Goal: Transaction & Acquisition: Purchase product/service

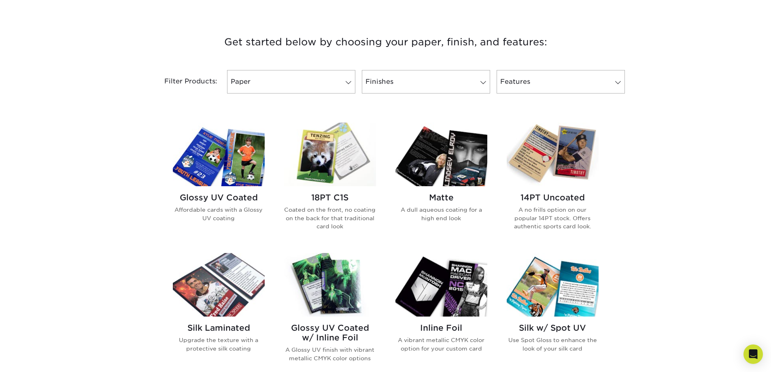
scroll to position [283, 0]
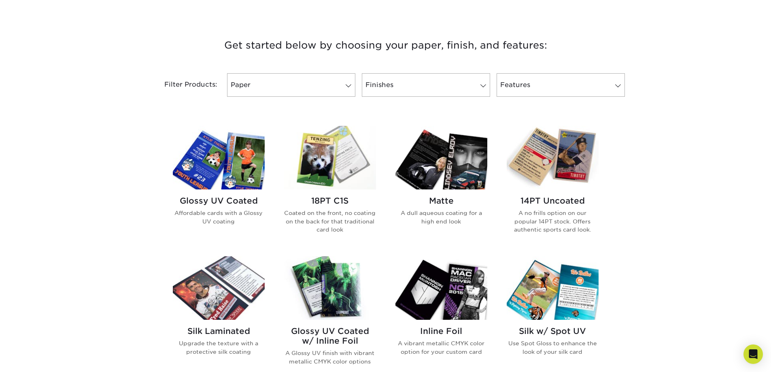
click at [233, 199] on h2 "Glossy UV Coated" at bounding box center [219, 201] width 92 height 10
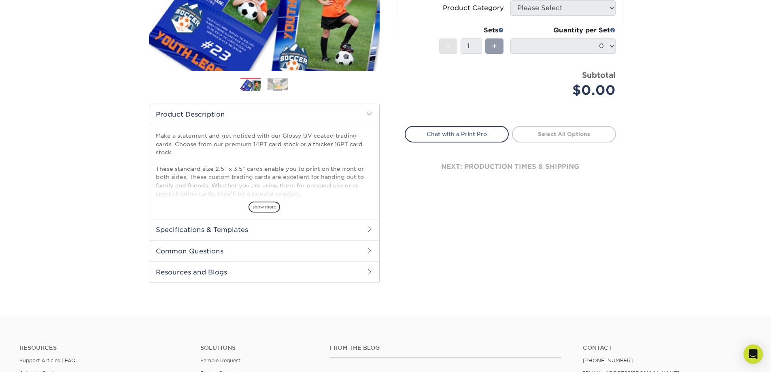
scroll to position [243, 0]
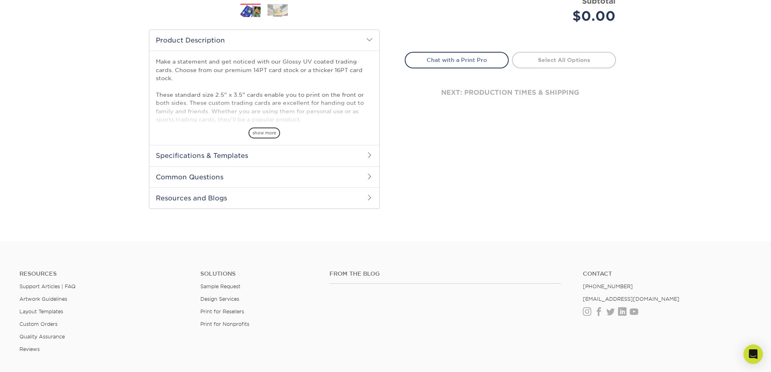
click at [367, 176] on span at bounding box center [369, 176] width 6 height 6
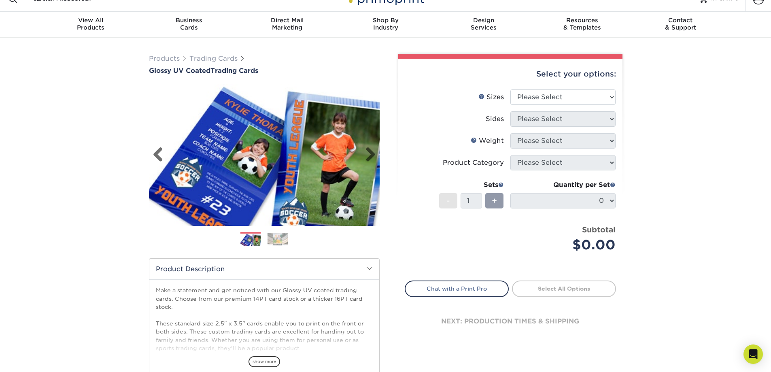
scroll to position [0, 0]
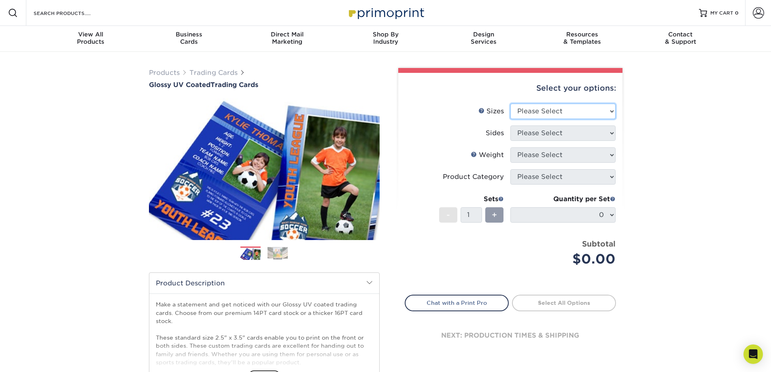
click at [611, 110] on select "Please Select 2.5" x 3.5"" at bounding box center [562, 111] width 105 height 15
select select "2.50x3.50"
click at [510, 104] on select "Please Select 2.5" x 3.5"" at bounding box center [562, 111] width 105 height 15
click at [613, 134] on select "Please Select Print Both Sides Print Front Only" at bounding box center [562, 132] width 105 height 15
select select "13abbda7-1d64-4f25-8bb2-c179b224825d"
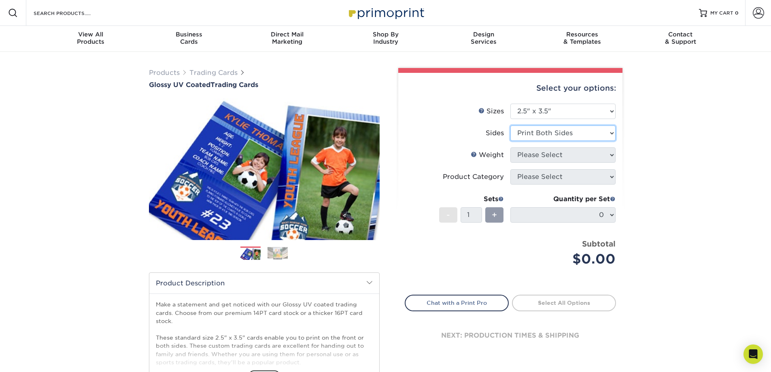
click at [510, 125] on select "Please Select Print Both Sides Print Front Only" at bounding box center [562, 132] width 105 height 15
click at [612, 156] on select "Please Select 16PT 14PT 18PT C1S" at bounding box center [562, 154] width 105 height 15
select select "18PTC1S"
click at [510, 147] on select "Please Select 16PT 14PT 18PT C1S" at bounding box center [562, 154] width 105 height 15
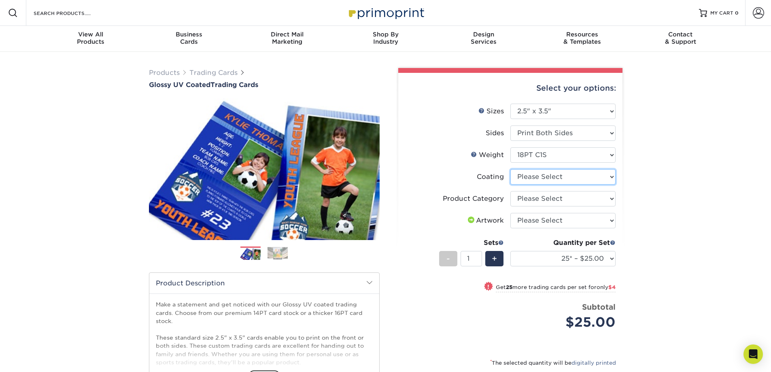
click at [611, 177] on select at bounding box center [562, 176] width 105 height 15
select select "1e8116af-acfc-44b1-83dc-8181aa338834"
click at [510, 169] on select at bounding box center [562, 176] width 105 height 15
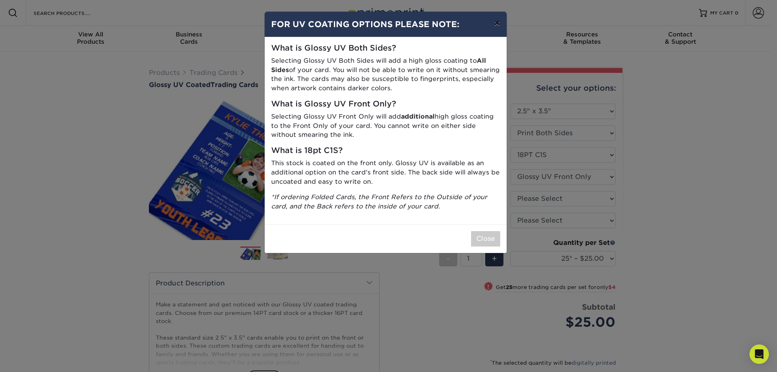
click at [496, 21] on button "×" at bounding box center [497, 23] width 19 height 23
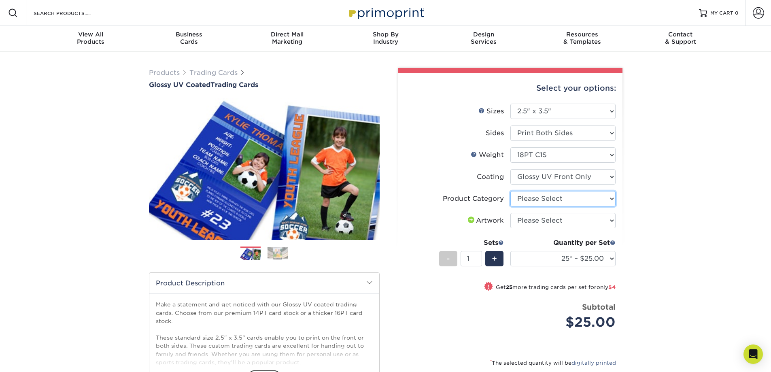
click at [611, 200] on select "Please Select Trading Cards" at bounding box center [562, 198] width 105 height 15
select select "c2f9bce9-36c2-409d-b101-c29d9d031e18"
click at [510, 191] on select "Please Select Trading Cards" at bounding box center [562, 198] width 105 height 15
click at [612, 221] on select "Please Select I will upload files I need a design - $100" at bounding box center [562, 220] width 105 height 15
select select "upload"
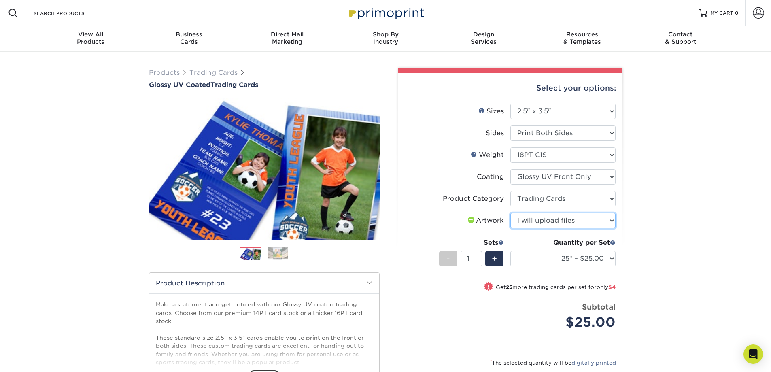
click at [510, 213] on select "Please Select I will upload files I need a design - $100" at bounding box center [562, 220] width 105 height 15
click at [613, 260] on select "25* – $25.00 50* – $29.00 75* – $37.00 100* – $41.00 250* – $48.00 500 – $58.00…" at bounding box center [562, 258] width 105 height 15
select select "75* – $37.00"
click at [510, 251] on select "25* – $25.00 50* – $29.00 75* – $37.00 100* – $41.00 250* – $48.00 500 – $58.00…" at bounding box center [562, 258] width 105 height 15
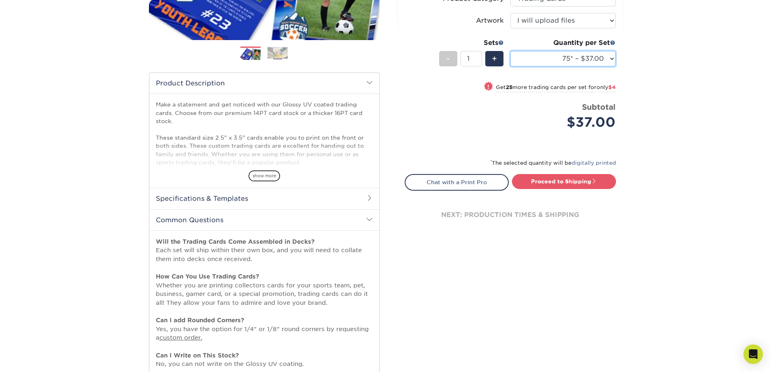
scroll to position [202, 0]
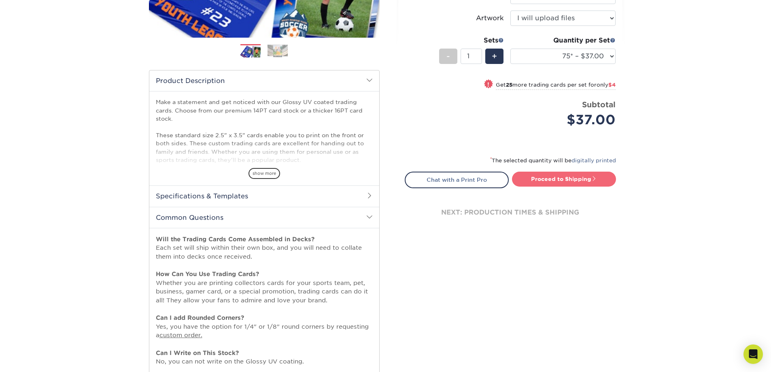
click at [562, 180] on link "Proceed to Shipping" at bounding box center [564, 179] width 104 height 15
type input "Set 1"
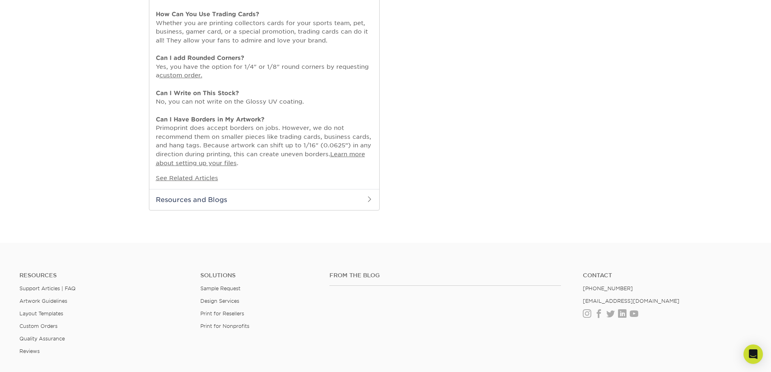
select select "5dca6a57-5d5f-4001-9b23-eae5aec3fc7e"
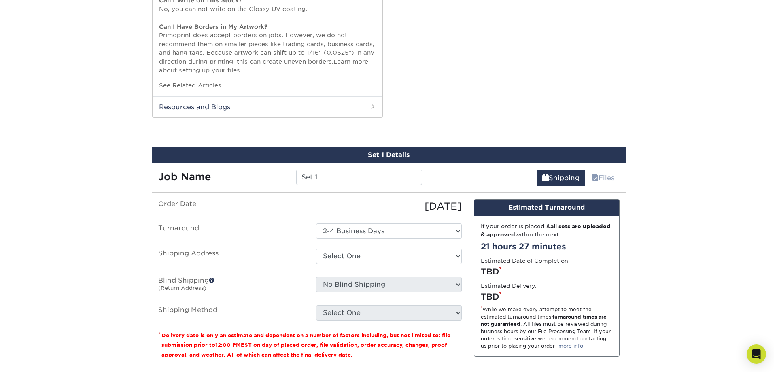
scroll to position [552, 0]
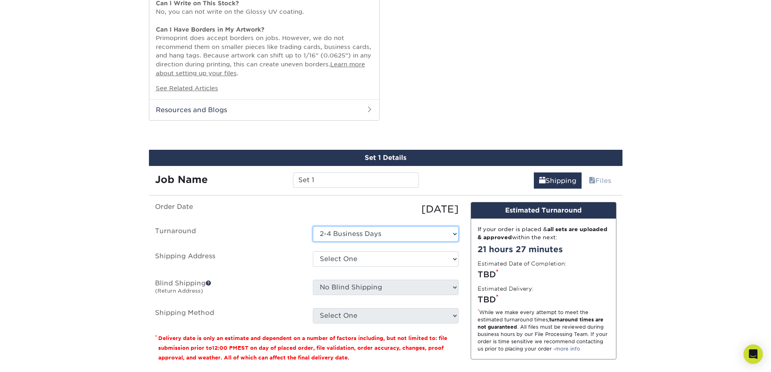
click at [455, 235] on select "Select One 2-4 Business Days" at bounding box center [386, 233] width 146 height 15
click at [273, 214] on label "Order Date" at bounding box center [228, 209] width 158 height 15
click at [453, 259] on select "Select One + Add New Address - Login" at bounding box center [386, 258] width 146 height 15
select select "newaddress"
click at [313, 251] on select "Select One + Add New Address - Login" at bounding box center [386, 258] width 146 height 15
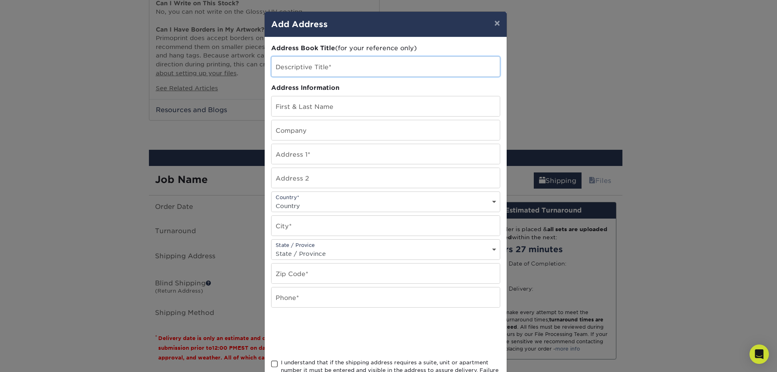
click at [353, 65] on input "text" at bounding box center [385, 67] width 228 height 20
type input "Wrapped In Plastic"
click at [363, 108] on input "John" at bounding box center [385, 106] width 228 height 20
type input "John Thorne"
type input "13330 Rolling Hills Ln."
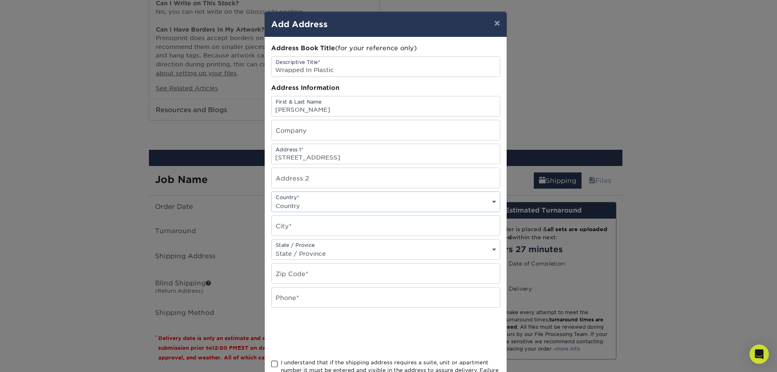
click at [484, 204] on select "Country United States Canada ----------------------------- Afghanistan Albania …" at bounding box center [385, 206] width 228 height 12
select select "US"
click at [271, 200] on select "Country United States Canada ----------------------------- Afghanistan Albania …" at bounding box center [385, 206] width 228 height 12
click at [325, 229] on input "text" at bounding box center [385, 226] width 228 height 20
type input "Dallas"
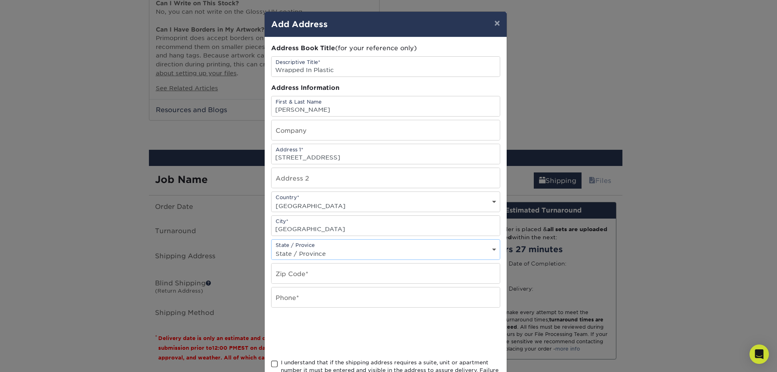
click at [494, 250] on select "State / Province Alabama Alaska Arizona Arkansas California Colorado Connecticu…" at bounding box center [385, 254] width 228 height 12
select select "TX"
click at [271, 248] on select "State / Province Alabama Alaska Arizona Arkansas California Colorado Connecticu…" at bounding box center [385, 254] width 228 height 12
click at [320, 276] on input "text" at bounding box center [385, 273] width 228 height 20
type input "75240"
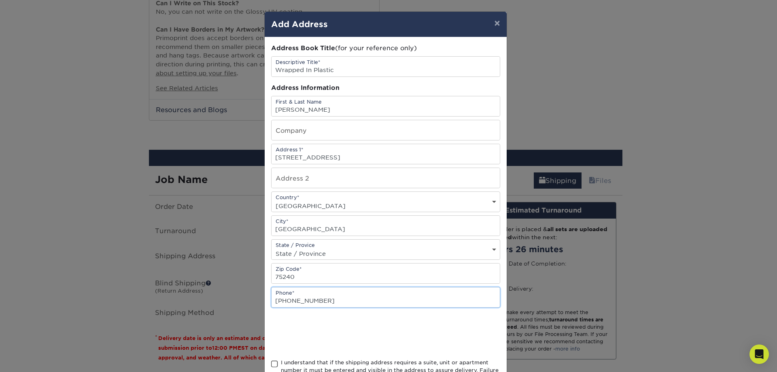
type input "214-283-3714"
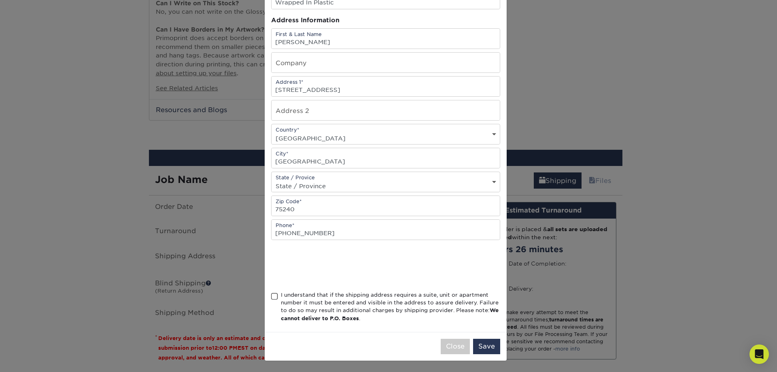
scroll to position [68, 0]
click at [274, 297] on span at bounding box center [274, 296] width 7 height 8
click at [0, 0] on input "I understand that if the shipping address requires a suite, unit or apartment n…" at bounding box center [0, 0] width 0 height 0
click at [486, 350] on button "Save" at bounding box center [486, 345] width 27 height 15
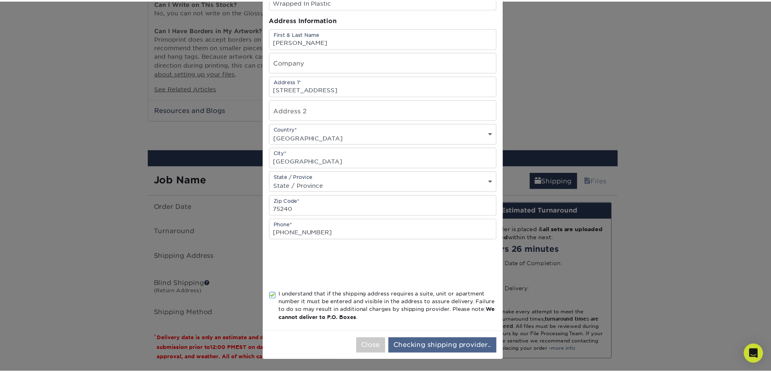
scroll to position [0, 0]
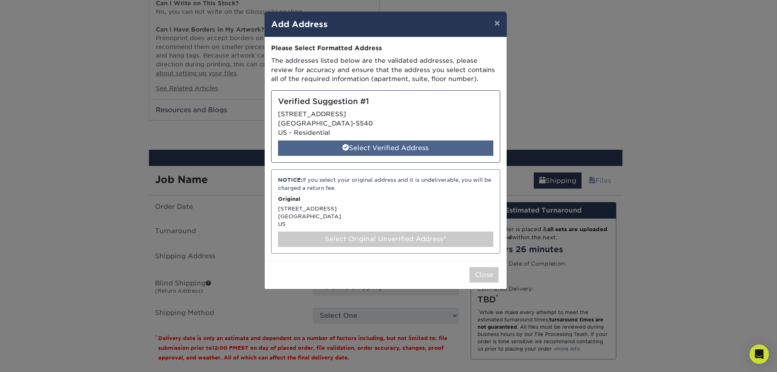
click at [406, 148] on div "Select Verified Address" at bounding box center [385, 147] width 215 height 15
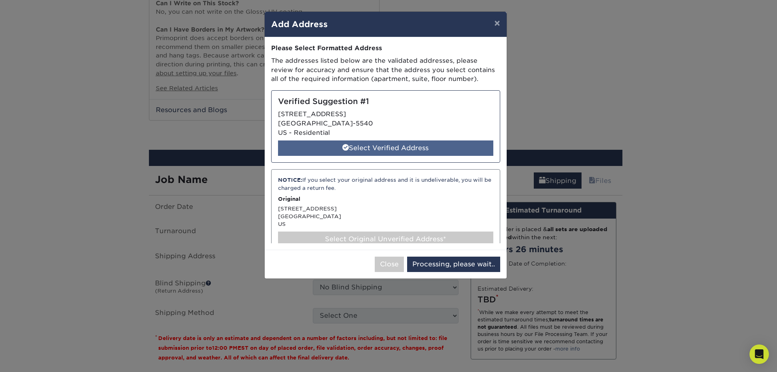
select select "286955"
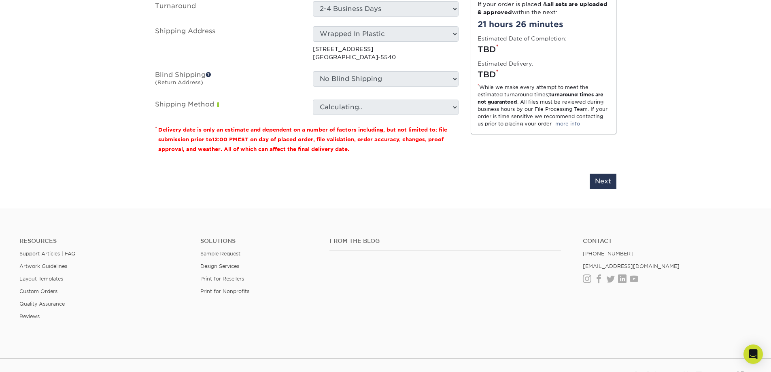
scroll to position [850, 0]
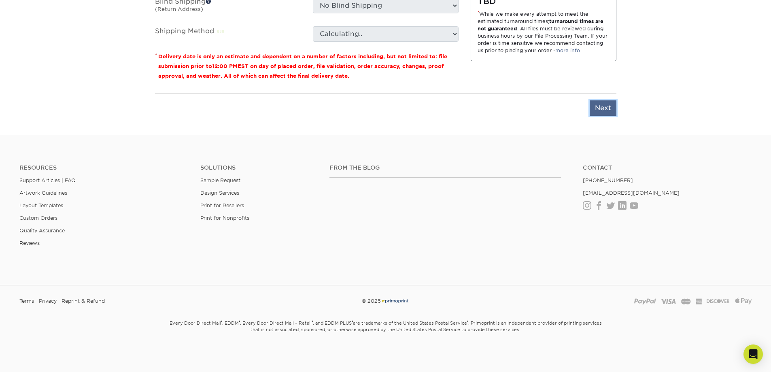
click at [606, 112] on input "Next" at bounding box center [603, 107] width 27 height 15
type input "Next"
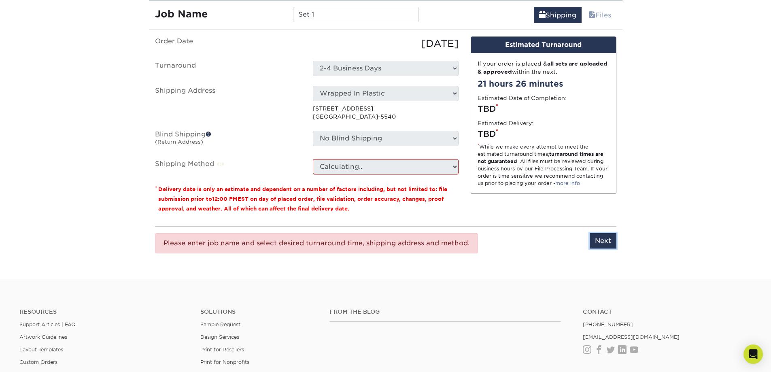
scroll to position [648, 0]
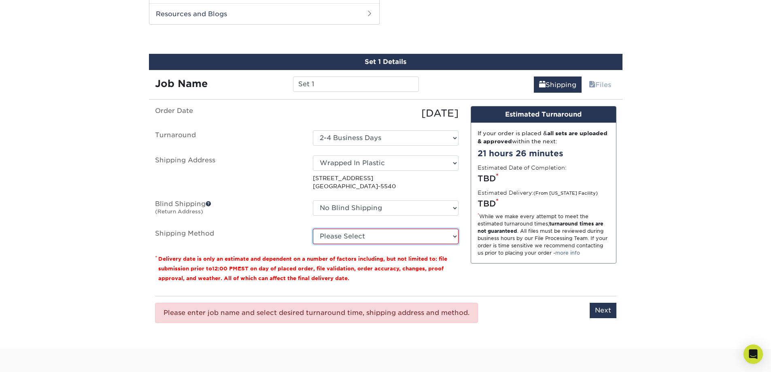
click at [455, 235] on select "Please Select 3 Day Shipping Service (+$16.68) Ground Shipping (+$16.91) 2 Day …" at bounding box center [386, 236] width 146 height 15
select select "12"
click at [313, 229] on select "Please Select 3 Day Shipping Service (+$16.68) Ground Shipping (+$16.91) 2 Day …" at bounding box center [386, 236] width 146 height 15
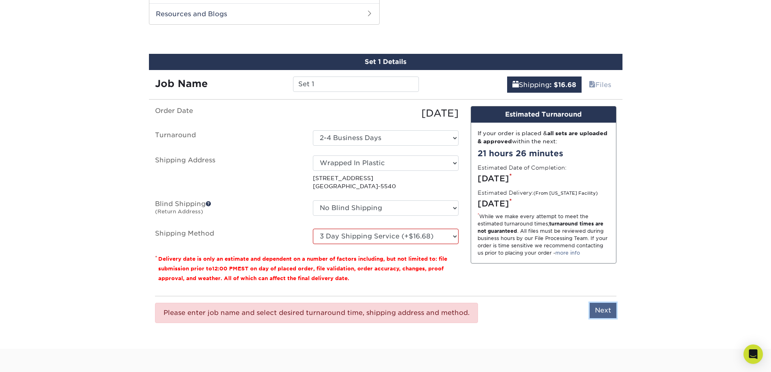
click at [603, 314] on input "Next" at bounding box center [603, 310] width 27 height 15
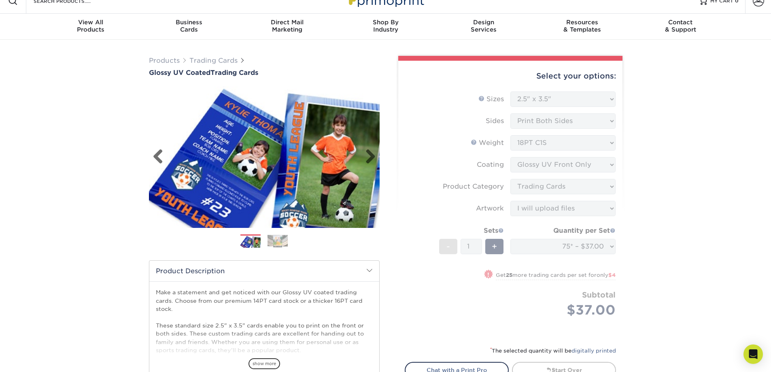
scroll to position [0, 0]
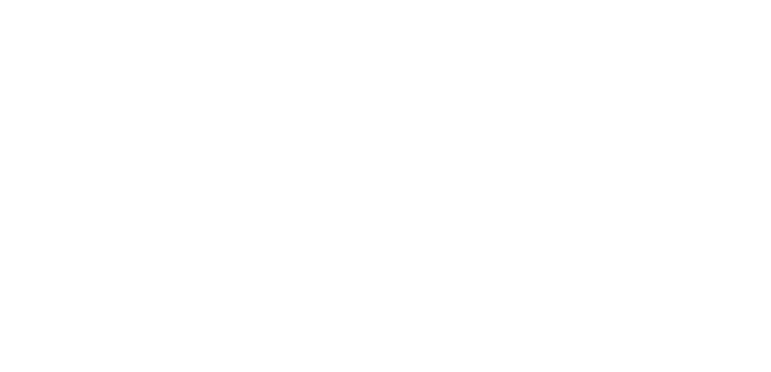
select select "2.50x3.50"
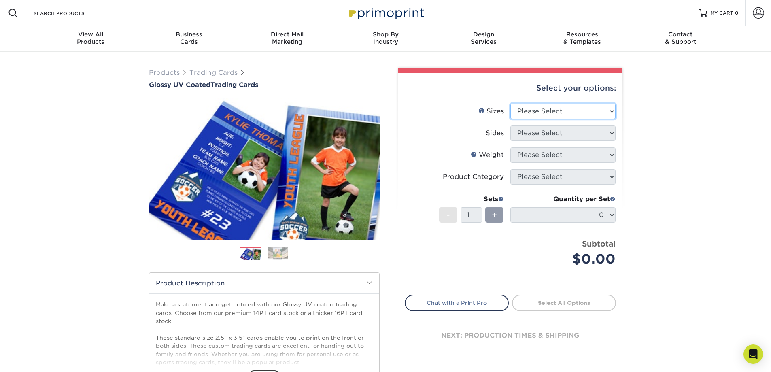
click at [612, 116] on select "Please Select 2.5" x 3.5"" at bounding box center [562, 111] width 105 height 15
select select "2.50x3.50"
click at [510, 104] on select "Please Select 2.5" x 3.5"" at bounding box center [562, 111] width 105 height 15
click at [609, 132] on select "Please Select Print Both Sides Print Front Only" at bounding box center [562, 132] width 105 height 15
select select "13abbda7-1d64-4f25-8bb2-c179b224825d"
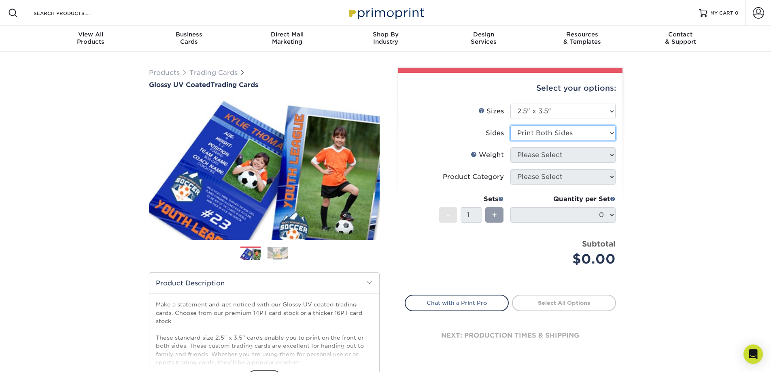
click at [510, 125] on select "Please Select Print Both Sides Print Front Only" at bounding box center [562, 132] width 105 height 15
click at [609, 154] on select "Please Select 16PT 14PT 18PT C1S" at bounding box center [562, 154] width 105 height 15
select select "18PTC1S"
click at [510, 147] on select "Please Select 16PT 14PT 18PT C1S" at bounding box center [562, 154] width 105 height 15
